Goal: Information Seeking & Learning: Learn about a topic

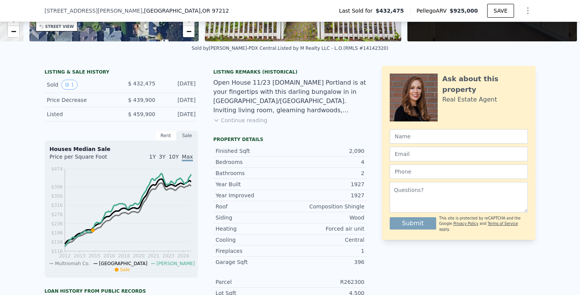
scroll to position [145, 0]
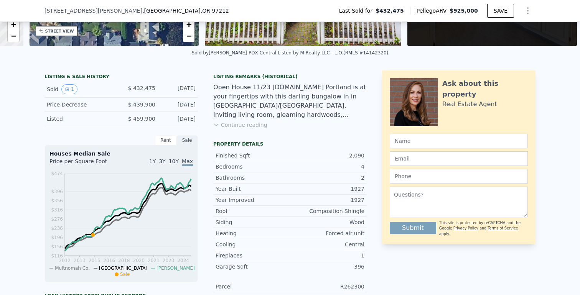
click at [241, 126] on button "Continue reading" at bounding box center [240, 125] width 54 height 8
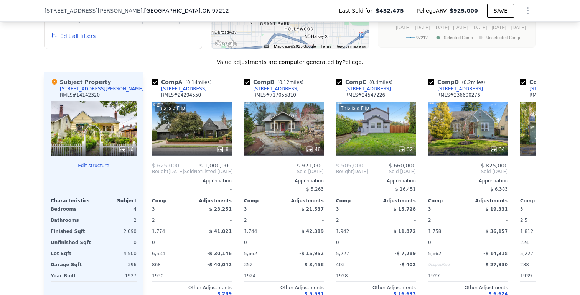
scroll to position [887, 0]
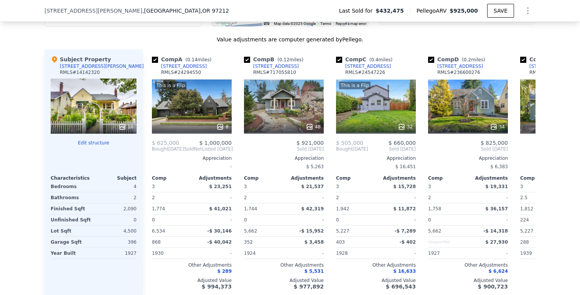
click at [122, 123] on icon at bounding box center [122, 127] width 8 height 8
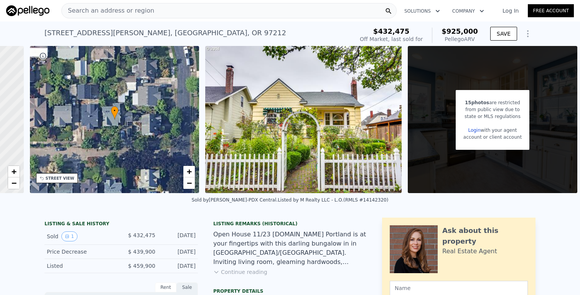
scroll to position [0, 149]
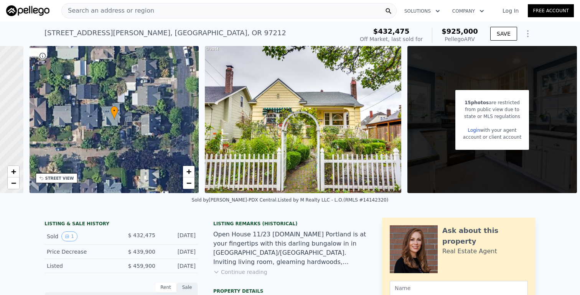
click at [487, 129] on span "with your agent" at bounding box center [498, 130] width 36 height 5
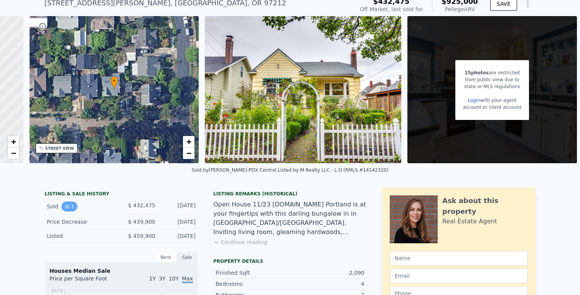
click at [70, 203] on button "1" at bounding box center [69, 207] width 16 height 10
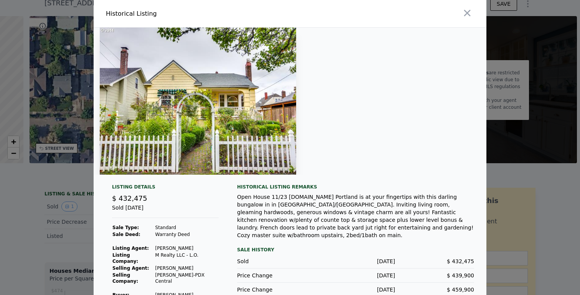
scroll to position [10, 0]
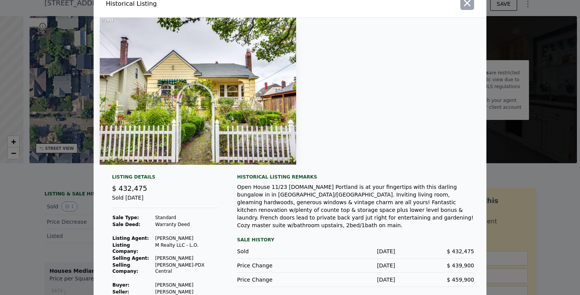
click at [469, 3] on icon "button" at bounding box center [467, 3] width 11 height 11
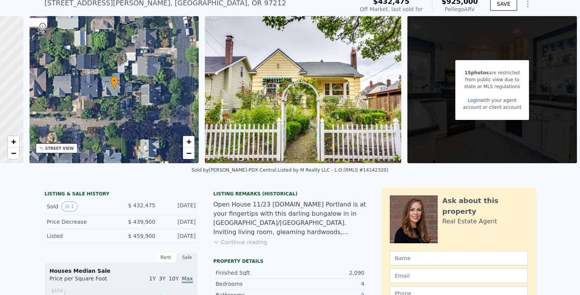
scroll to position [0, 0]
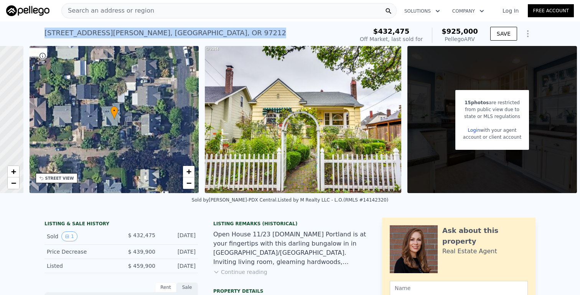
drag, startPoint x: 46, startPoint y: 32, endPoint x: 168, endPoint y: 36, distance: 122.0
click at [168, 36] on div "3821 NE Milton St , Portland , OR 97212 Sold Feb 2015 for $432,475 (~ARV $925k )" at bounding box center [197, 35] width 306 height 21
copy div "3821 NE Milton St , Portland , OR 97212"
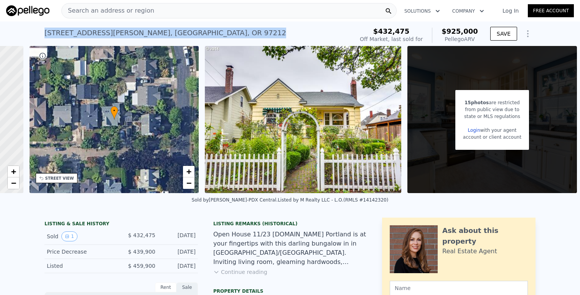
copy div "3821 NE Milton St , Portland , OR 97212"
click at [133, 33] on div "3821 NE Milton St , Portland , OR 97212" at bounding box center [165, 33] width 242 height 11
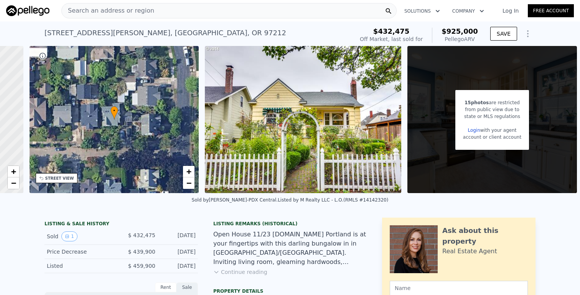
click at [160, 35] on div "3821 NE Milton St , Portland , OR 97212" at bounding box center [165, 33] width 242 height 11
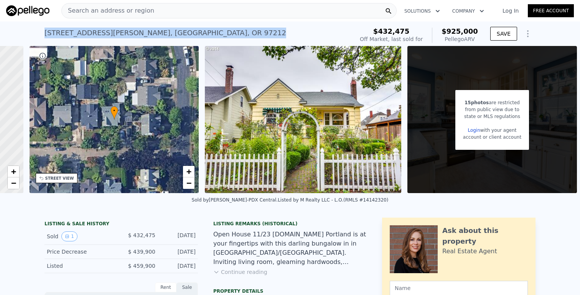
click at [160, 35] on div "3821 NE Milton St , Portland , OR 97212" at bounding box center [165, 33] width 242 height 11
copy div "3821 NE Milton St , Portland , OR 97212 Sold Feb 2015 for $432,475 (~ARV $925k )"
